Goal: Information Seeking & Learning: Compare options

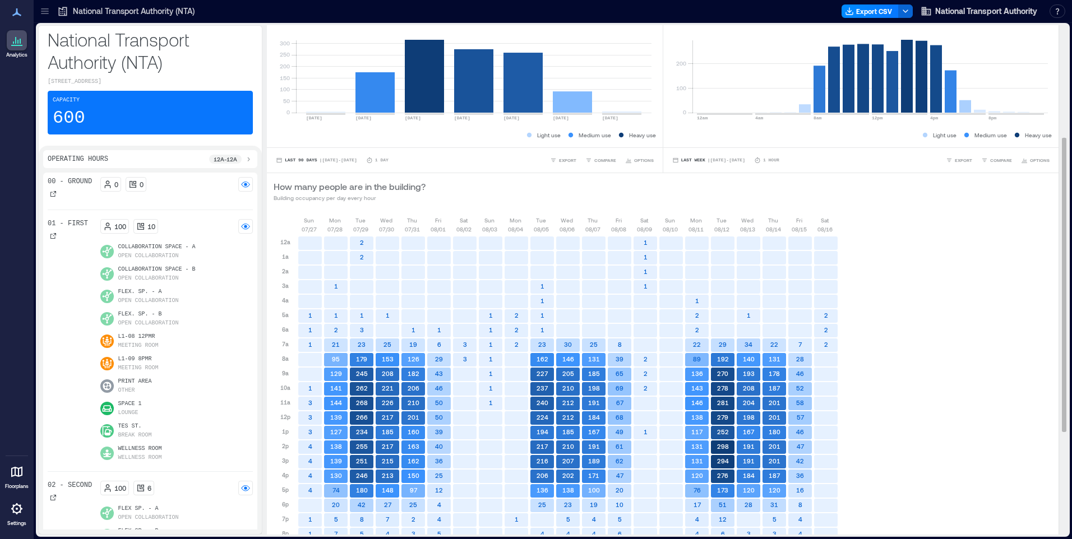
scroll to position [372, 0]
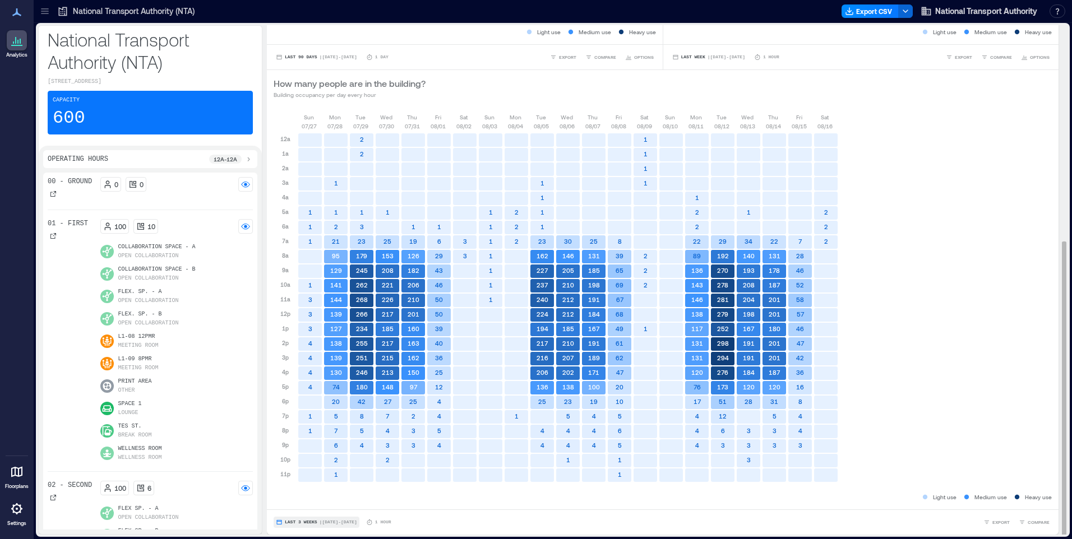
click at [296, 523] on span "Last 3 Weeks" at bounding box center [301, 523] width 33 height 0
click at [296, 501] on span "Custom" at bounding box center [296, 502] width 24 height 8
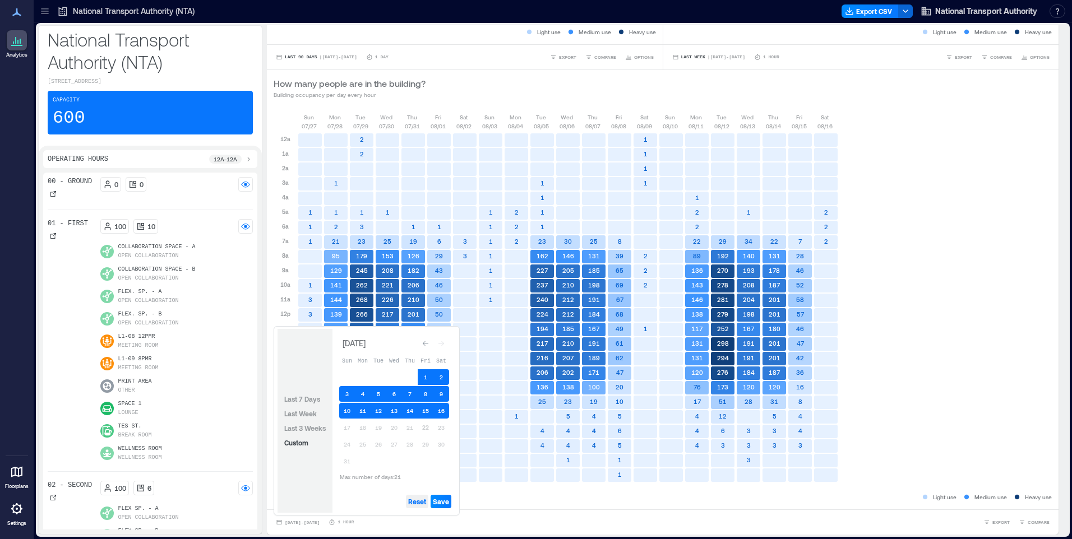
click at [414, 501] on span "Reset" at bounding box center [417, 501] width 18 height 9
click at [425, 427] on button "22" at bounding box center [426, 428] width 16 height 16
click at [442, 502] on span "Save" at bounding box center [441, 501] width 16 height 9
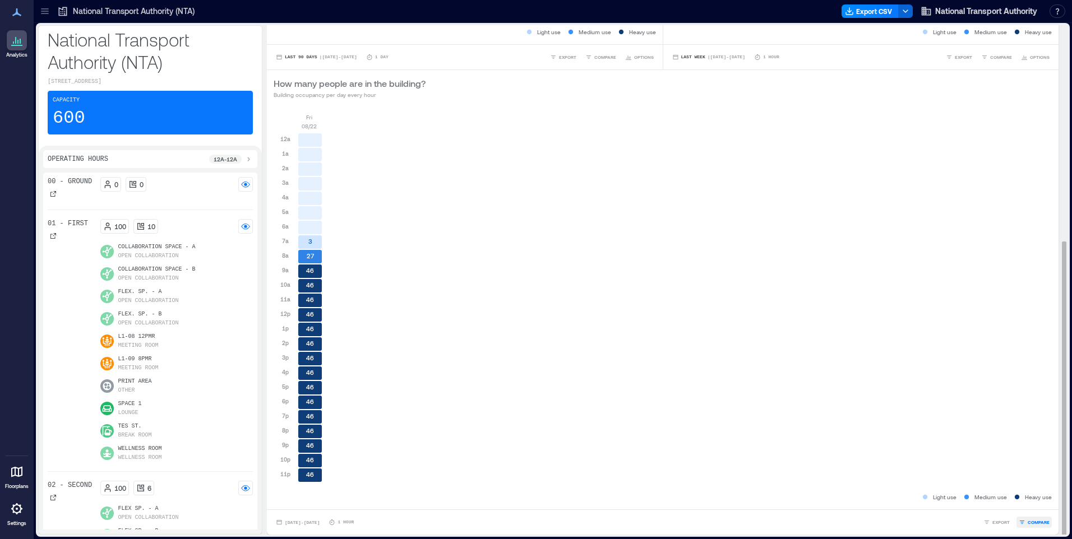
click at [1028, 520] on span "COMPARE" at bounding box center [1039, 522] width 22 height 7
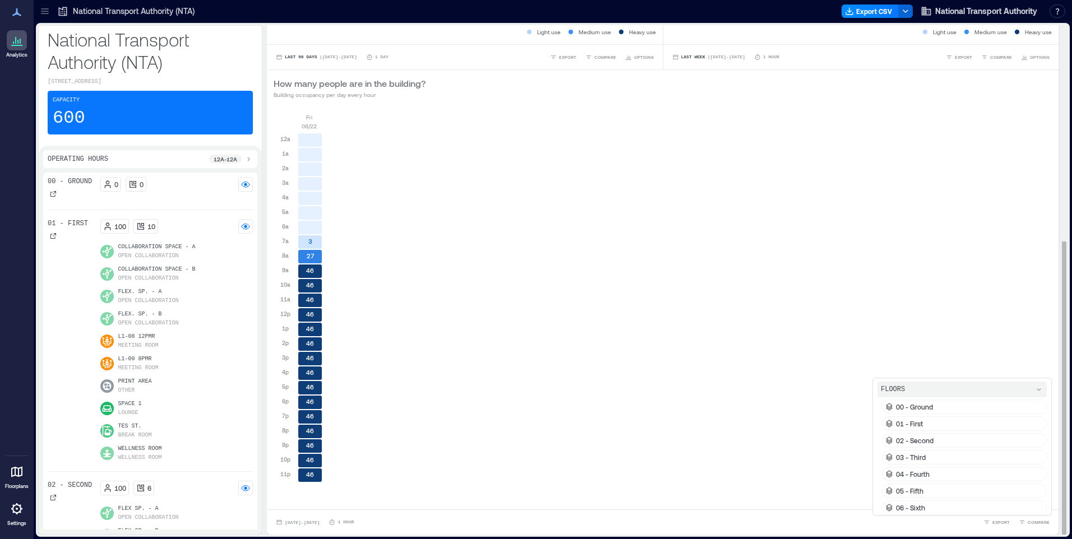
click at [916, 420] on div "01 - First" at bounding box center [964, 424] width 165 height 15
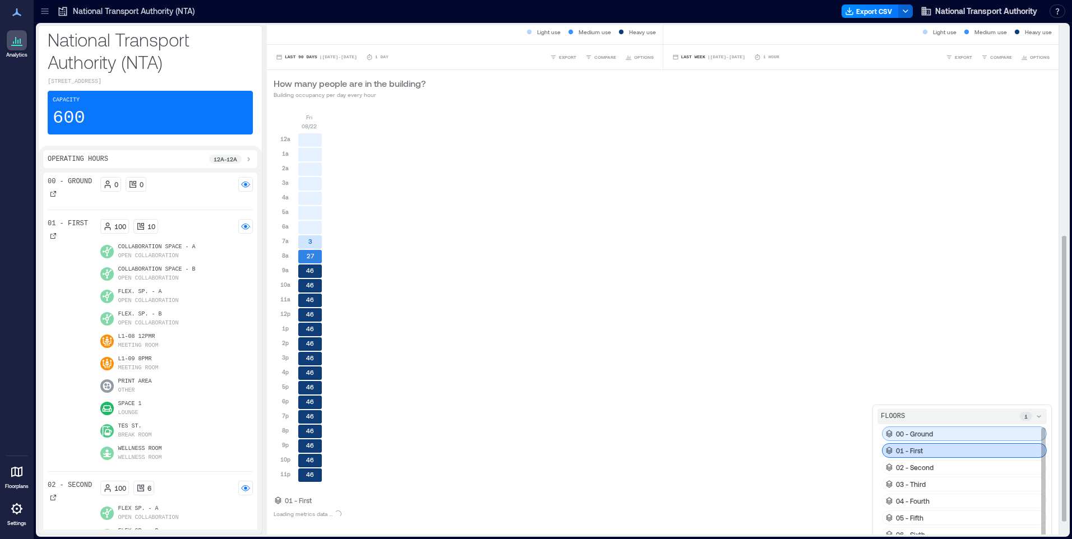
scroll to position [399, 0]
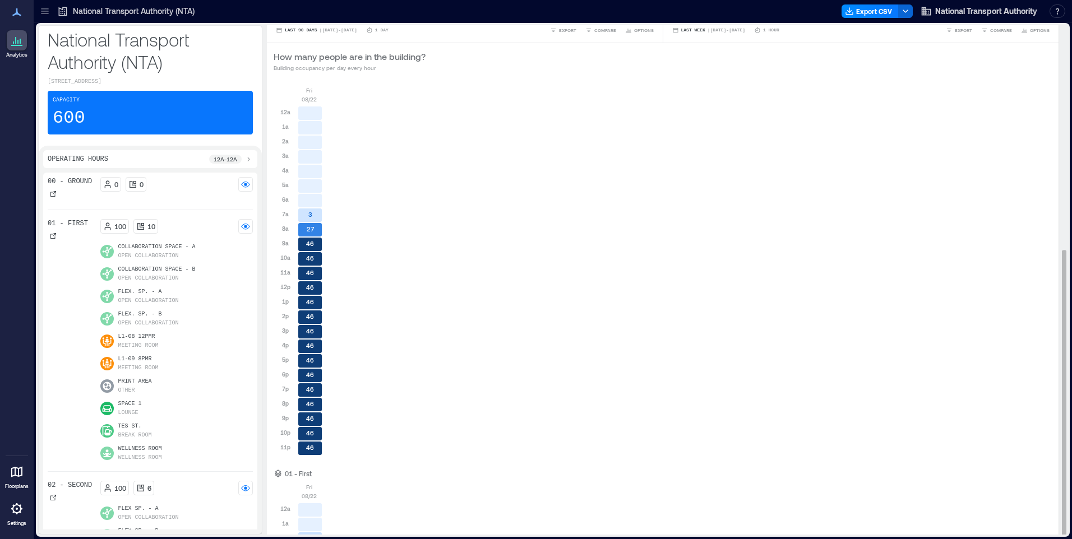
click at [918, 436] on div "[DATE] 12a 1a 2a 3a 4a 5a 6a 7a 8a 9a 10a 11a 12p 1p 2p 3p 4p 5p 6p 7p 8p 9p 10…" at bounding box center [663, 275] width 778 height 379
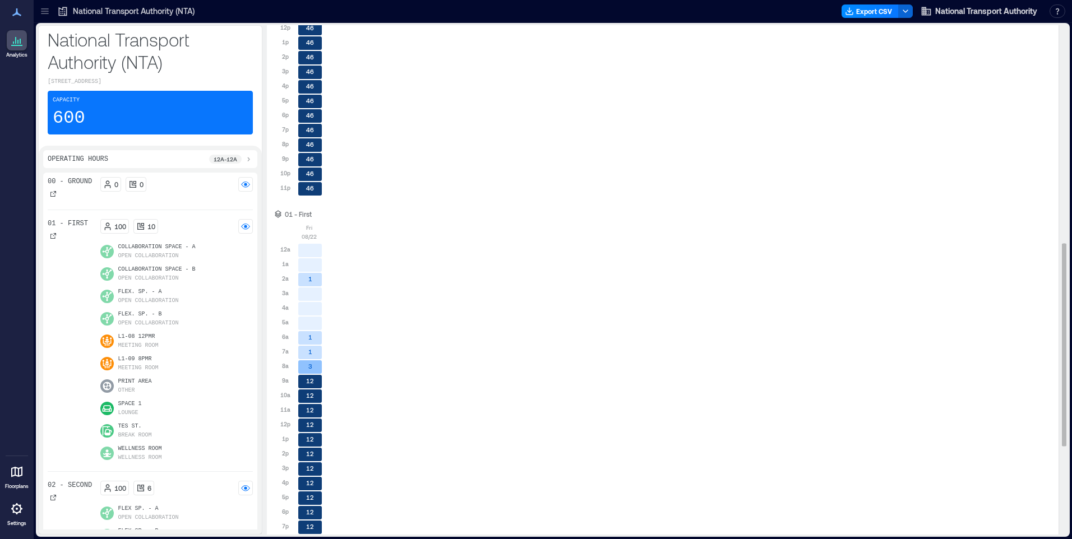
scroll to position [769, 0]
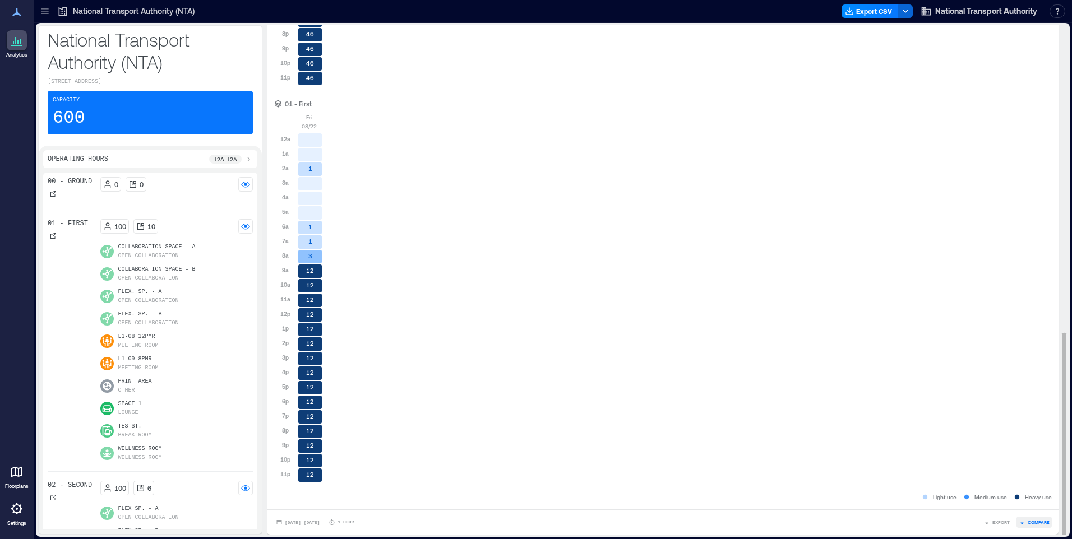
click at [1033, 521] on span "COMPARE" at bounding box center [1039, 522] width 22 height 7
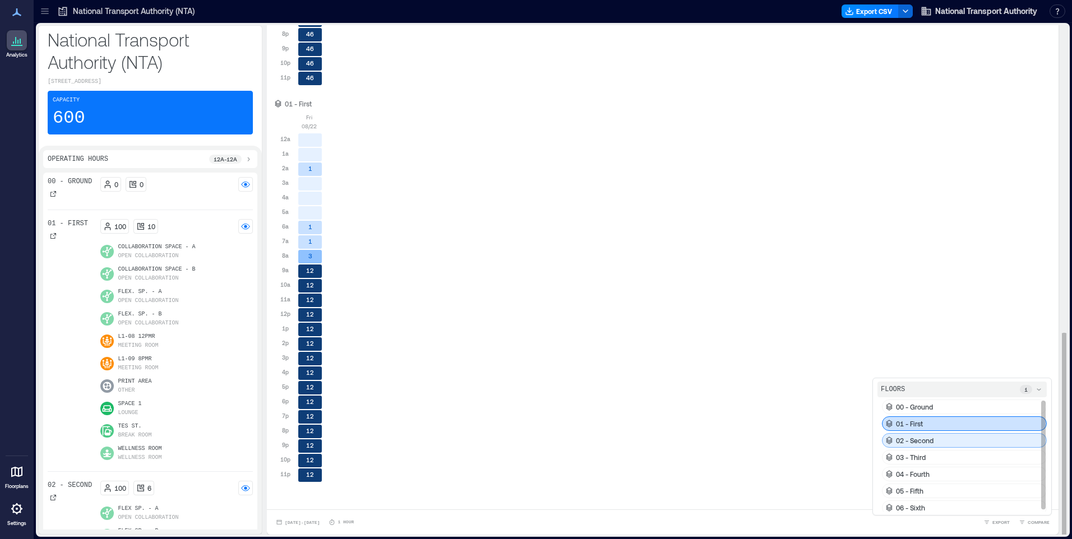
click at [917, 438] on p "02 - Second" at bounding box center [915, 440] width 38 height 9
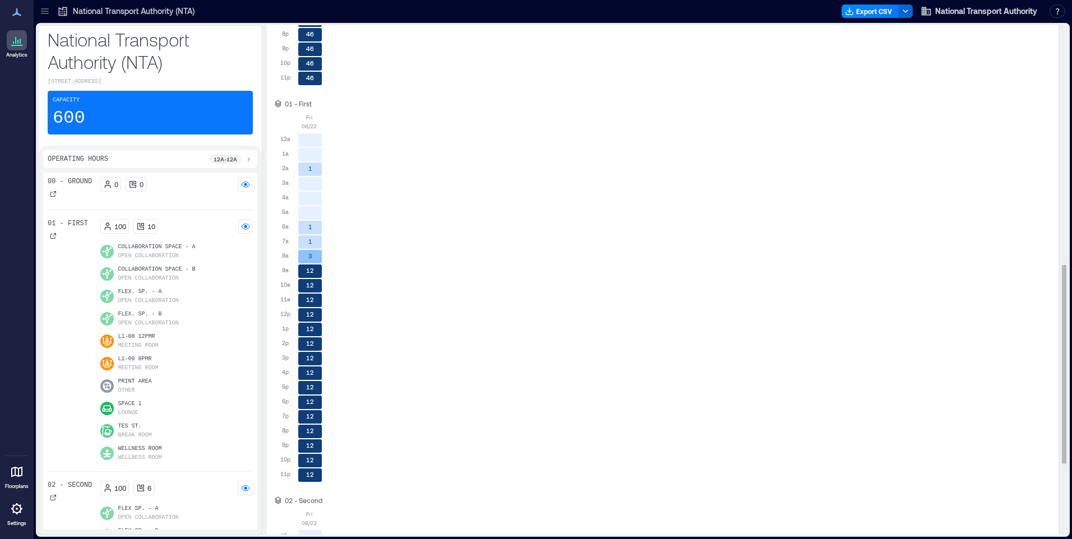
scroll to position [1166, 0]
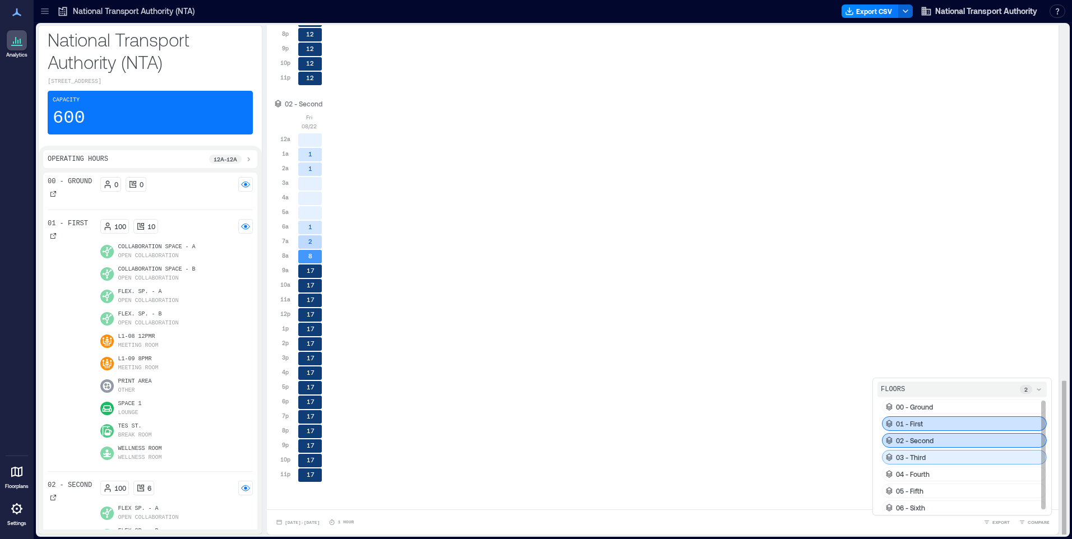
click at [938, 457] on div "03 - Third" at bounding box center [964, 457] width 165 height 15
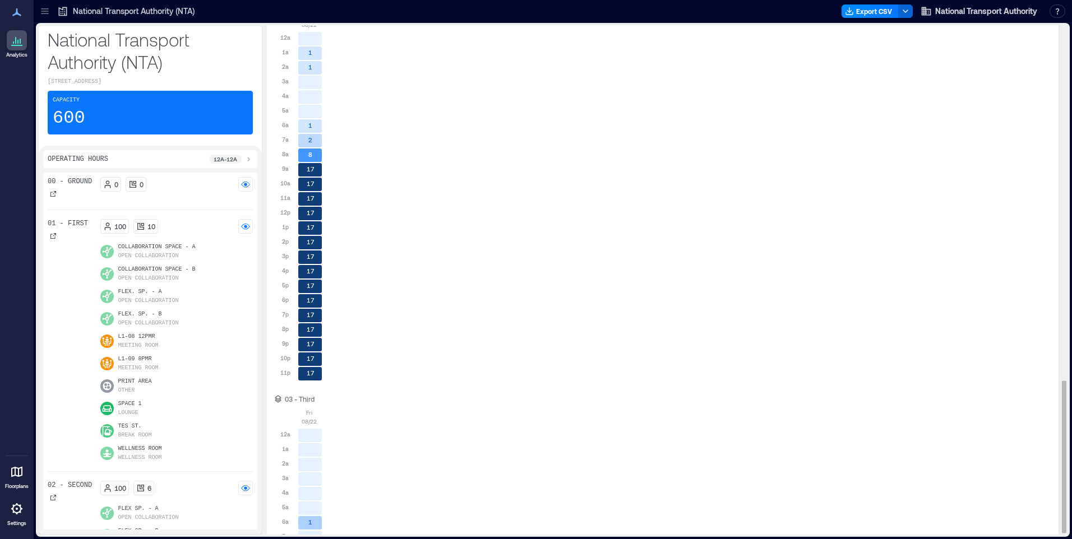
scroll to position [1563, 0]
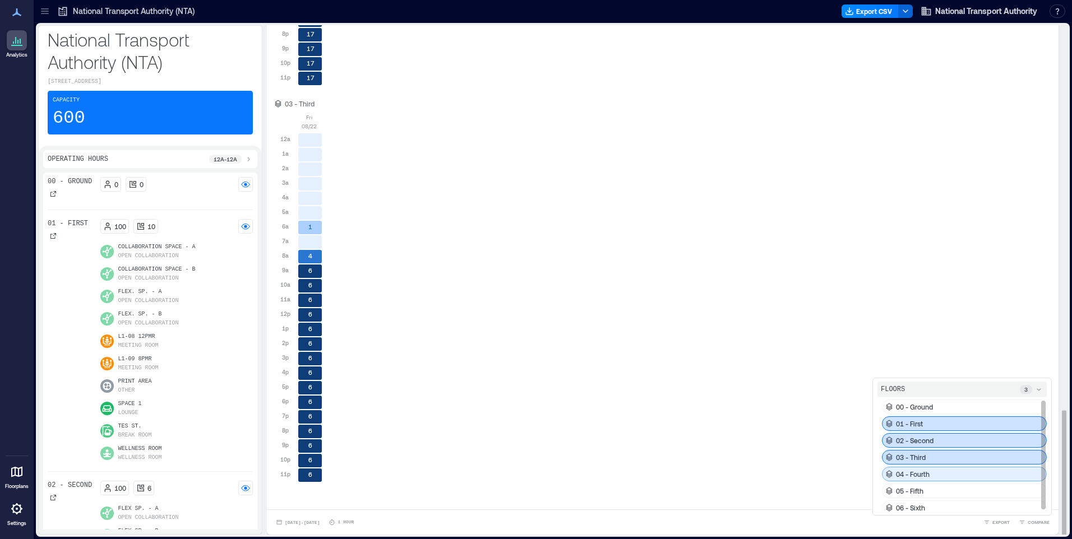
click at [950, 475] on div "04 - Fourth" at bounding box center [964, 474] width 165 height 15
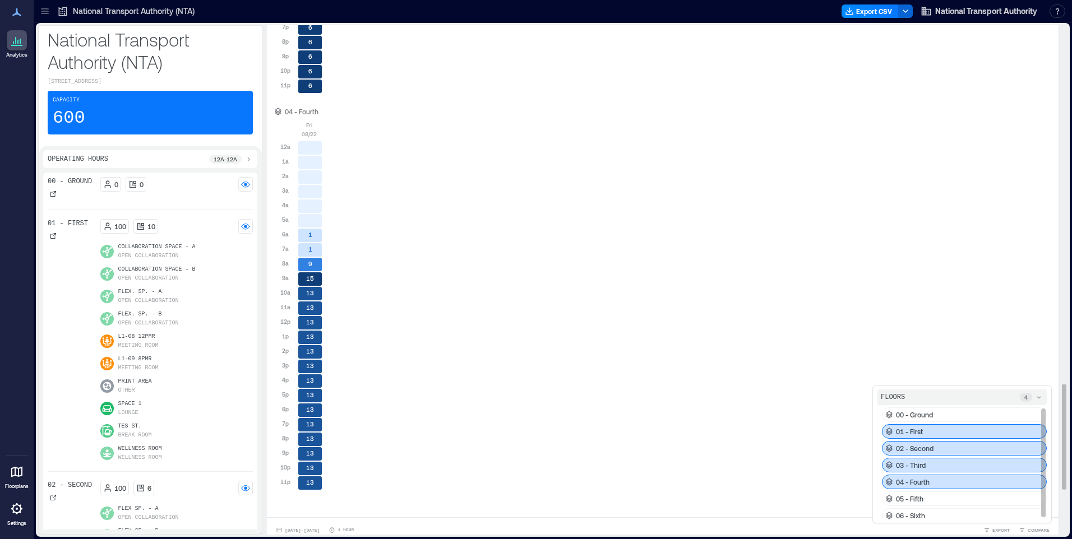
scroll to position [1956, 0]
click at [948, 498] on div "05 - Fifth" at bounding box center [964, 495] width 165 height 15
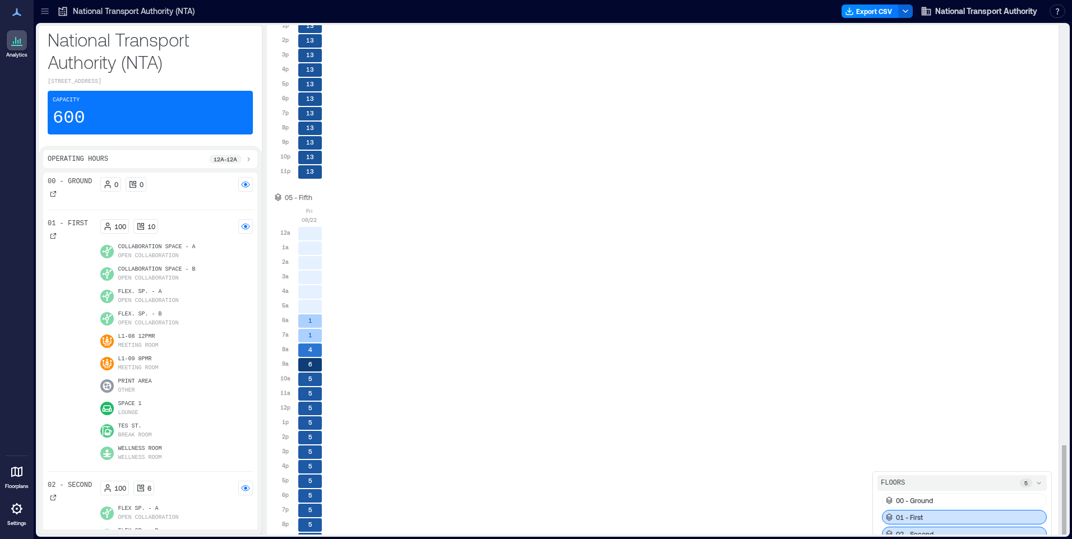
scroll to position [2357, 0]
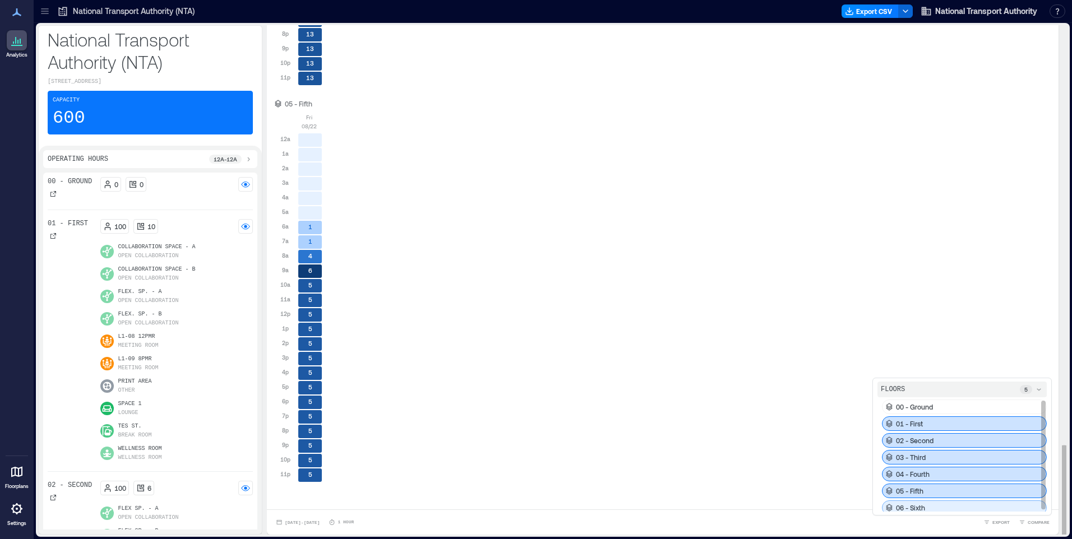
click at [937, 511] on div "06 - Sixth" at bounding box center [964, 508] width 165 height 15
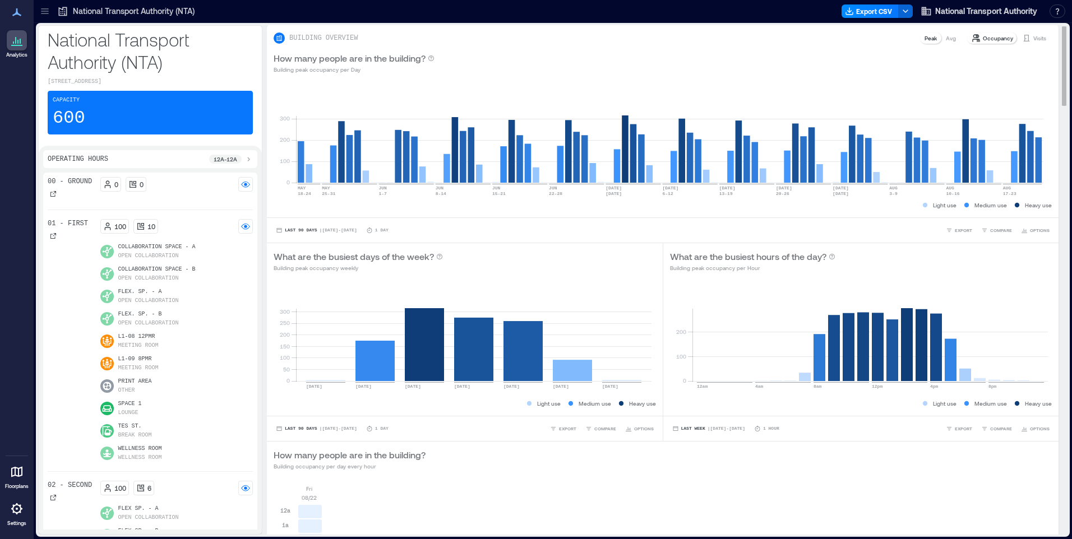
scroll to position [0, 0]
click at [946, 36] on p "Avg" at bounding box center [951, 38] width 10 height 9
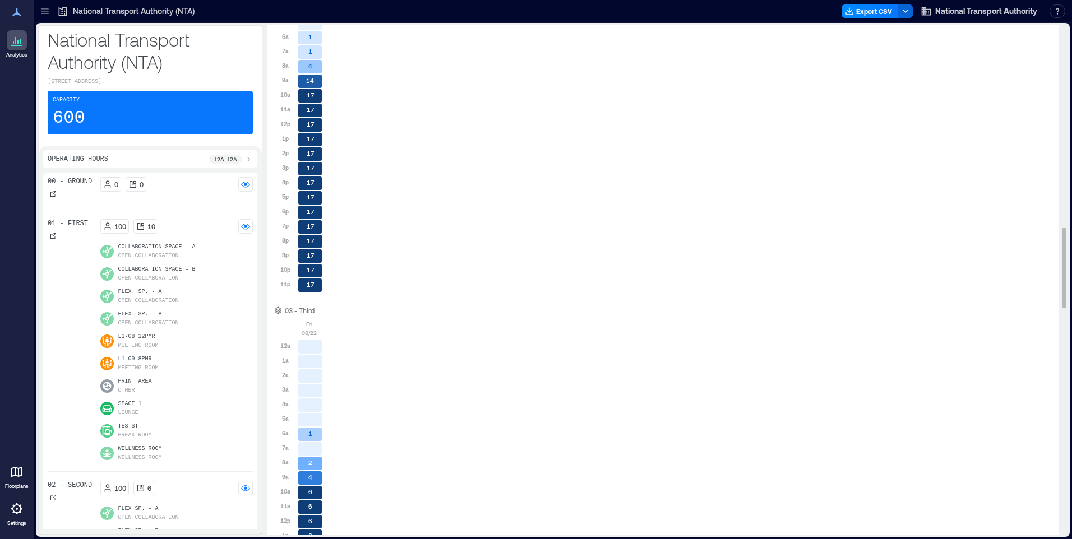
scroll to position [1290, 0]
